Goal: Book appointment/travel/reservation

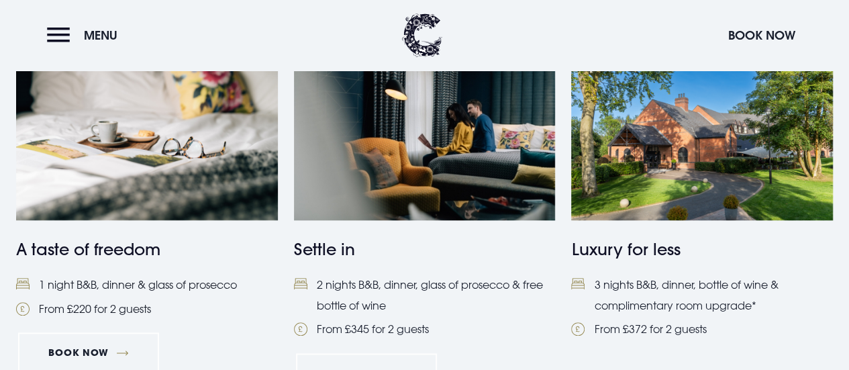
scroll to position [537, 0]
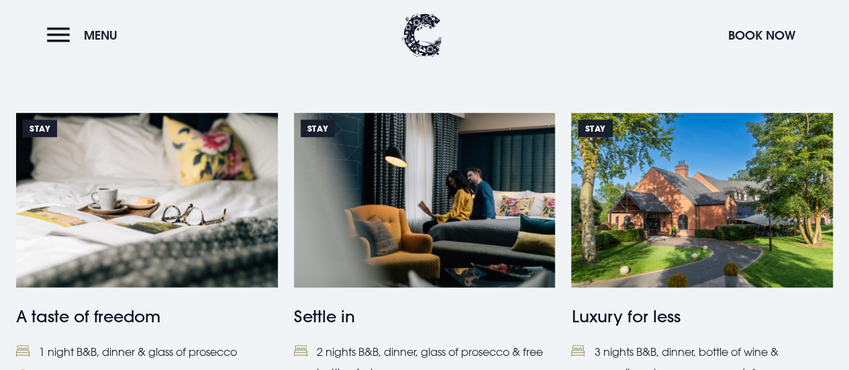
click at [119, 215] on img at bounding box center [147, 200] width 262 height 174
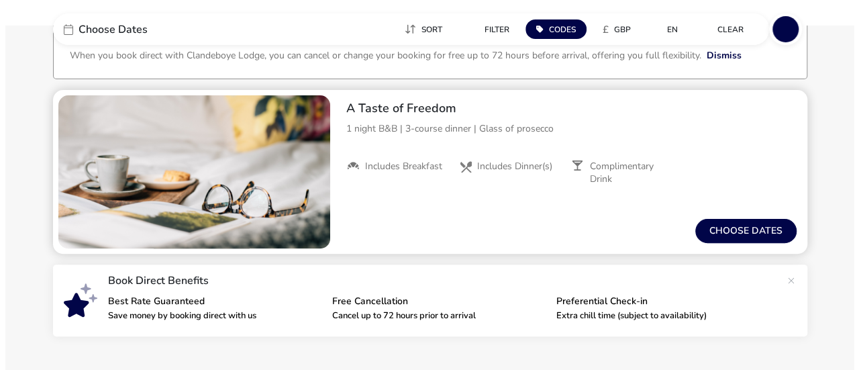
scroll to position [67, 0]
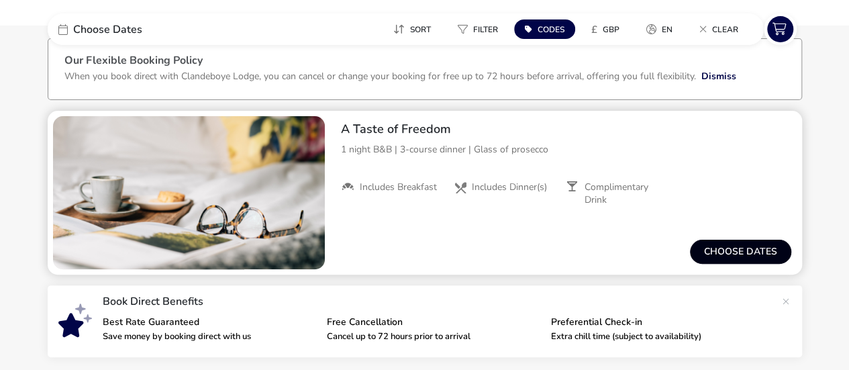
click at [755, 245] on button "Choose dates" at bounding box center [740, 251] width 101 height 24
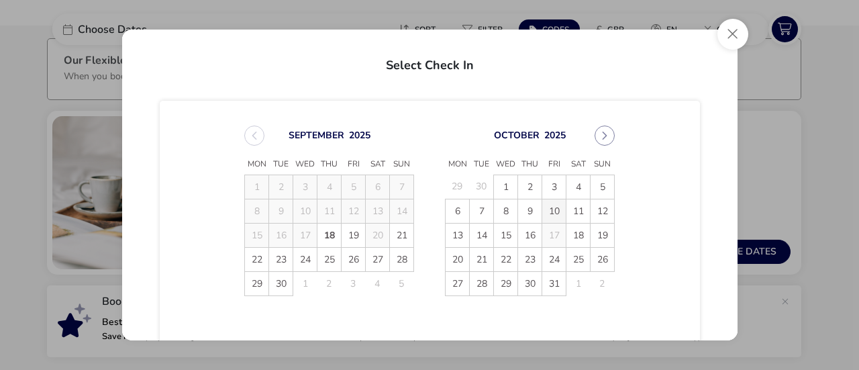
click at [545, 210] on span "10" at bounding box center [553, 210] width 23 height 23
click at [570, 209] on span "11" at bounding box center [577, 210] width 23 height 23
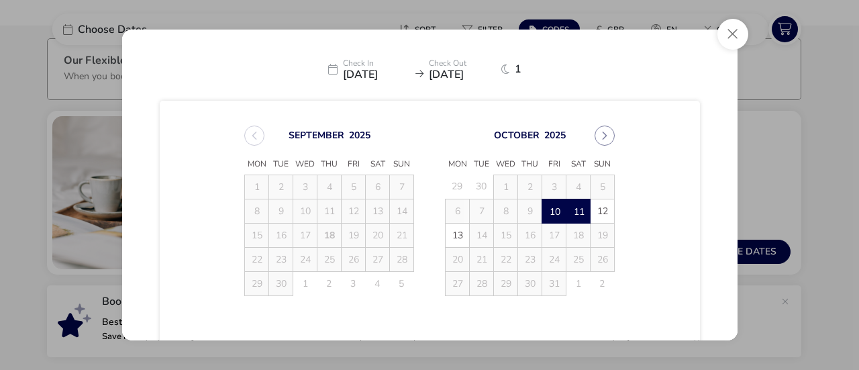
scroll to position [131, 0]
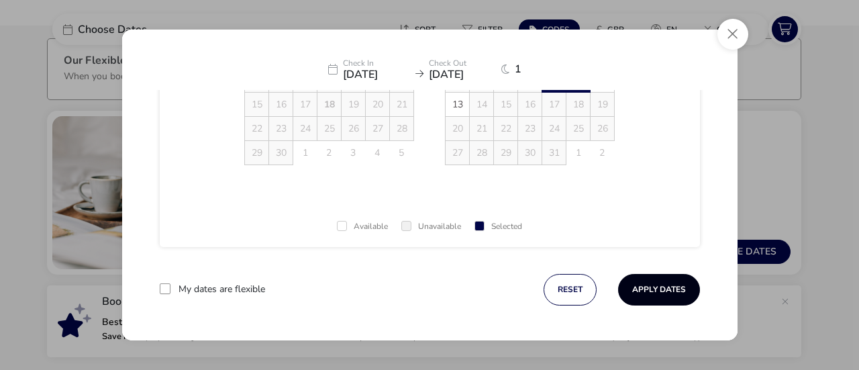
click at [672, 288] on button "Apply Dates" at bounding box center [659, 290] width 82 height 32
